Goal: Task Accomplishment & Management: Use online tool/utility

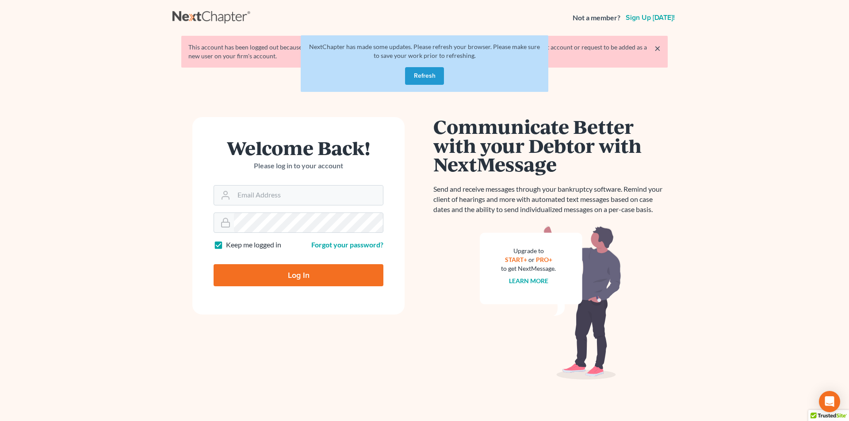
type input "[EMAIL_ADDRESS][DOMAIN_NAME]"
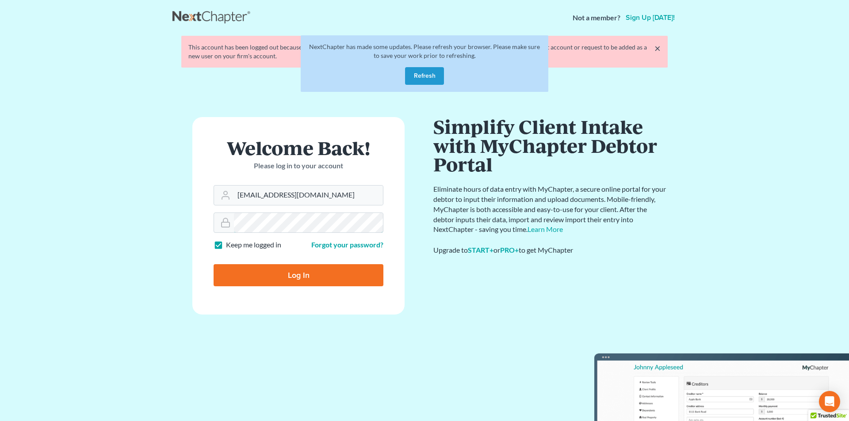
click at [214, 264] on input "Log In" at bounding box center [299, 275] width 170 height 22
type input "Thinking..."
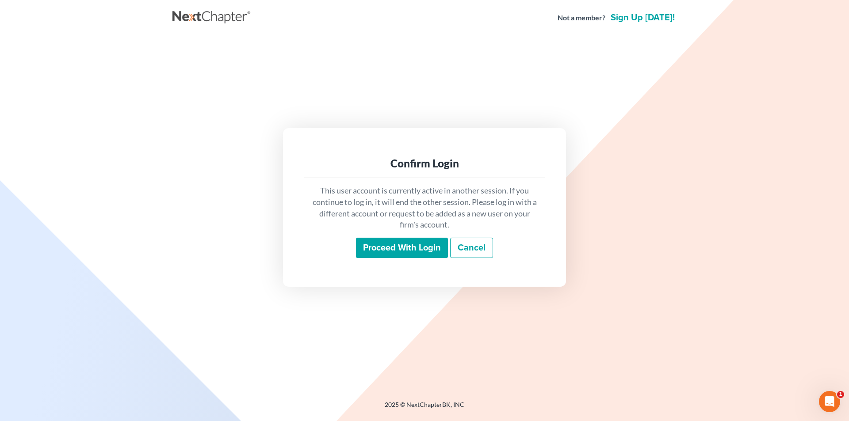
click at [396, 248] on input "Proceed with login" at bounding box center [402, 248] width 92 height 20
